Goal: Transaction & Acquisition: Book appointment/travel/reservation

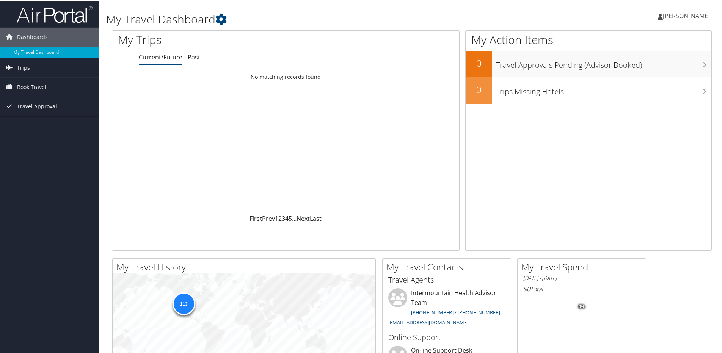
click at [664, 17] on span "[PERSON_NAME]" at bounding box center [686, 15] width 47 height 8
click at [648, 65] on link "View Travel Profile" at bounding box center [666, 67] width 85 height 13
click at [42, 85] on span "Book Travel" at bounding box center [31, 86] width 29 height 19
click at [43, 124] on link "Book/Manage Online Trips" at bounding box center [49, 124] width 99 height 11
click at [33, 81] on span "Book Travel" at bounding box center [31, 86] width 29 height 19
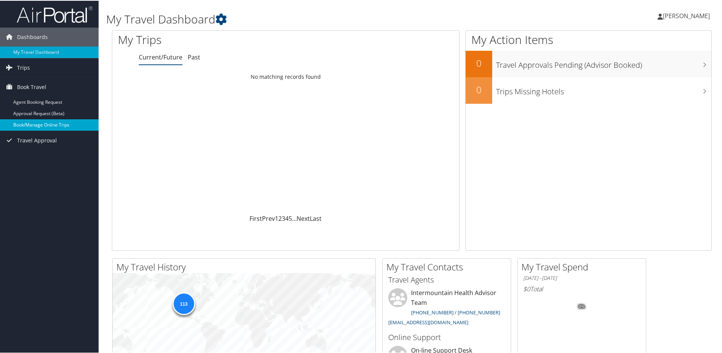
click at [33, 122] on link "Book/Manage Online Trips" at bounding box center [49, 124] width 99 height 11
click at [37, 86] on span "Book Travel" at bounding box center [31, 86] width 29 height 19
click at [45, 122] on link "Book/Manage Online Trips" at bounding box center [49, 124] width 99 height 11
